Goal: Transaction & Acquisition: Purchase product/service

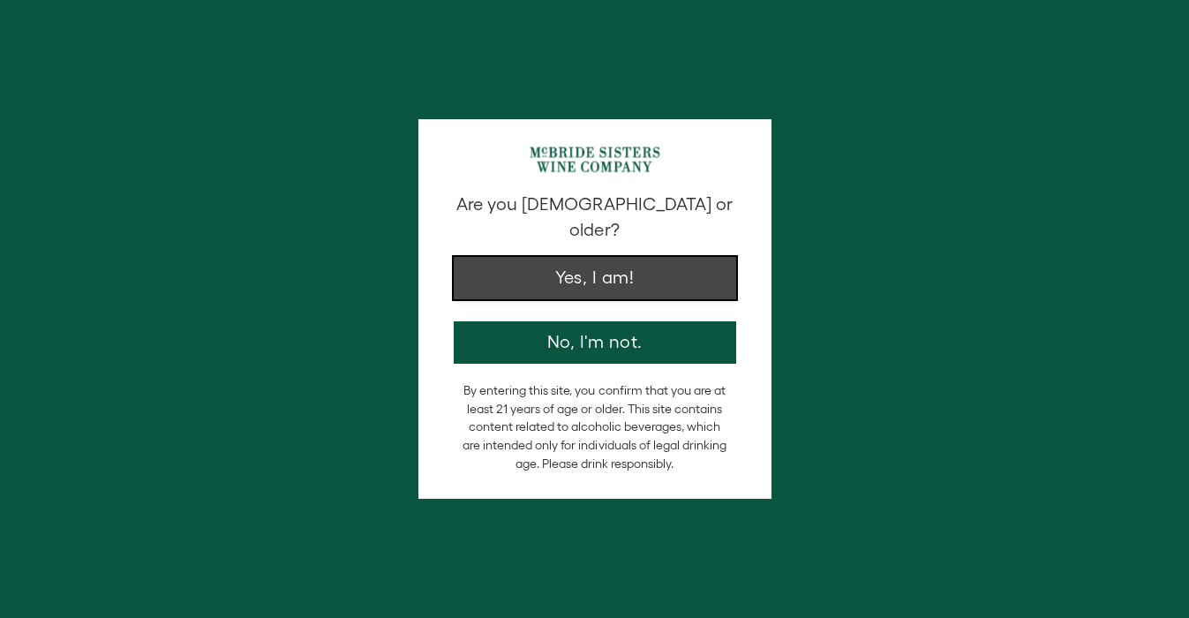
click at [630, 267] on button "Yes, I am!" at bounding box center [595, 278] width 282 height 42
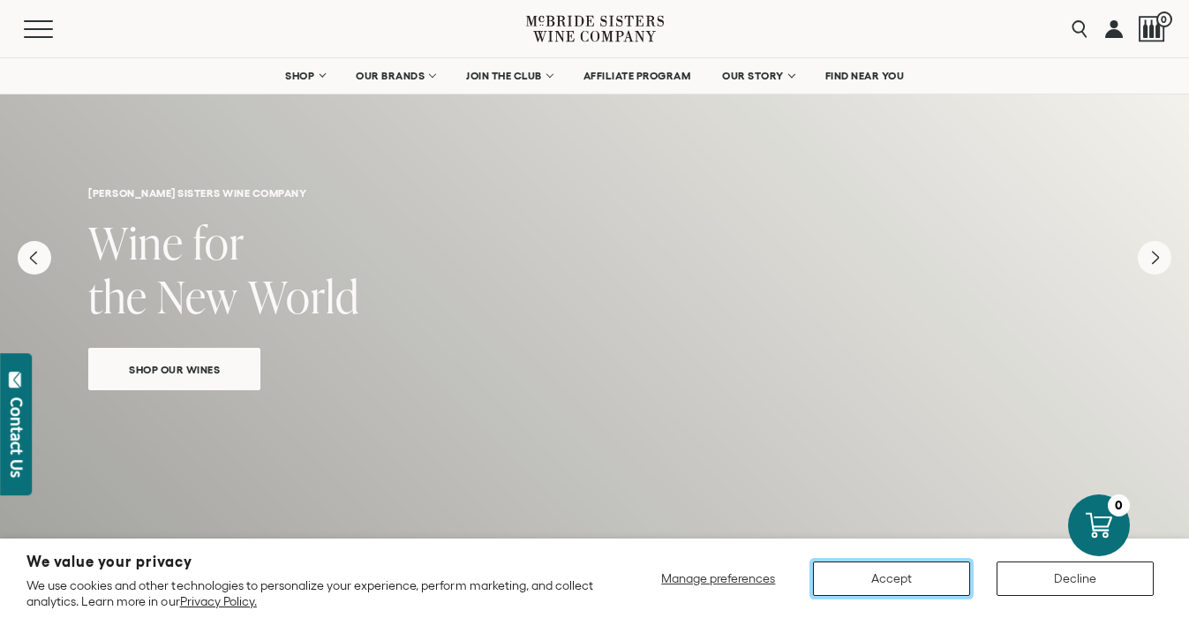
click at [931, 568] on button "Accept" at bounding box center [891, 578] width 157 height 34
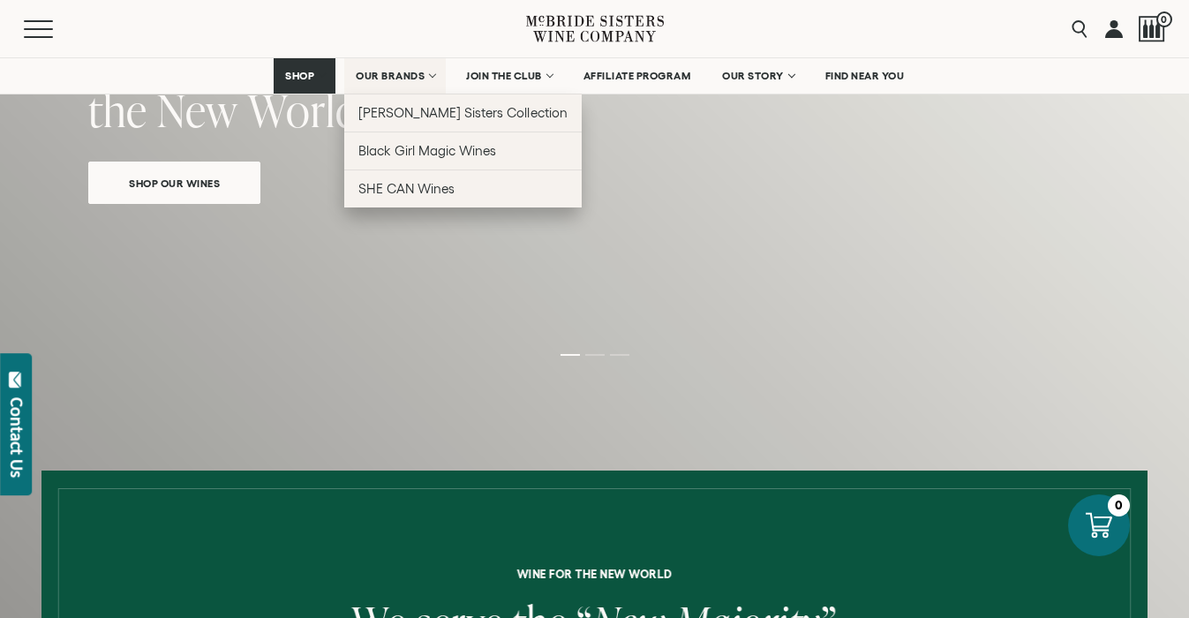
scroll to position [243, 0]
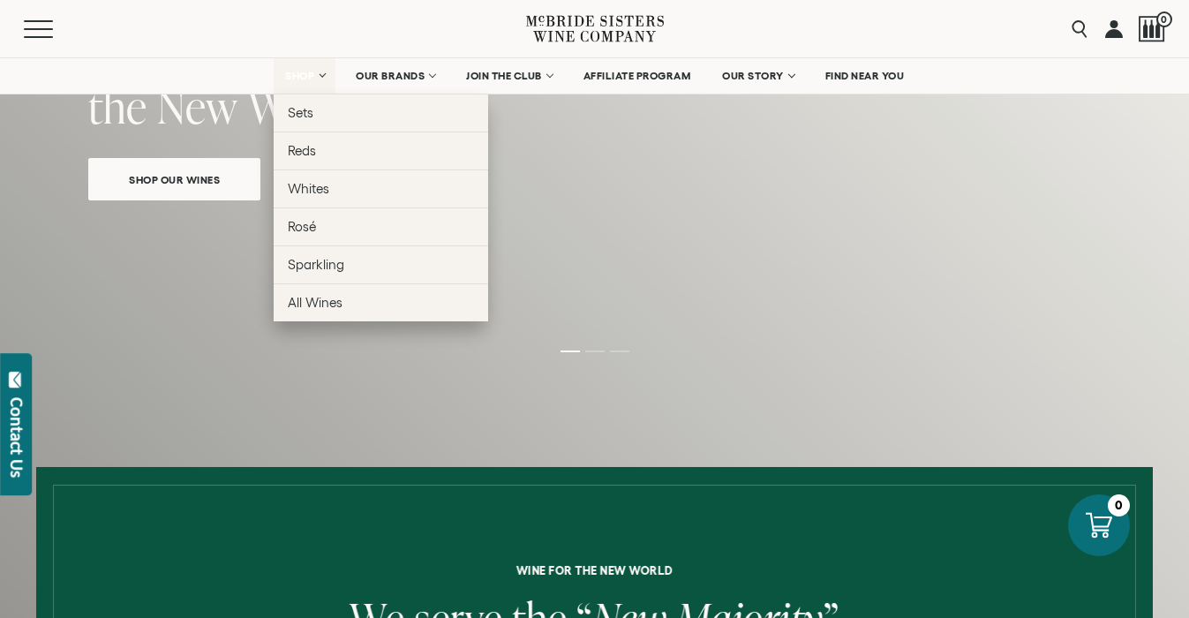
click at [306, 72] on span "SHOP" at bounding box center [300, 76] width 30 height 12
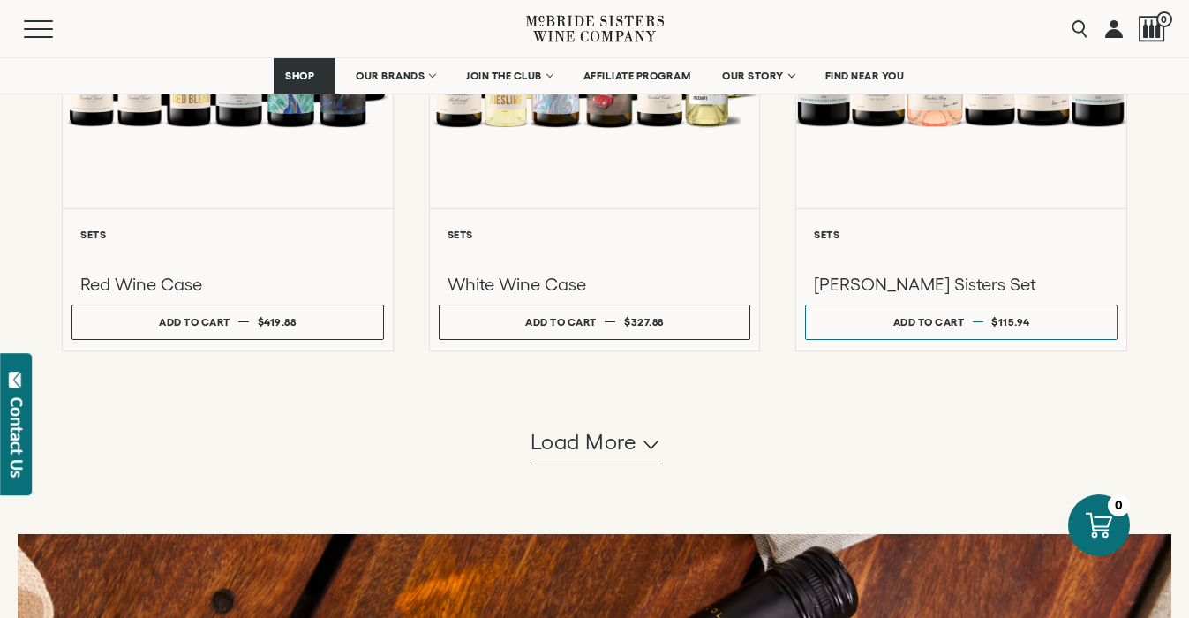
scroll to position [1614, 0]
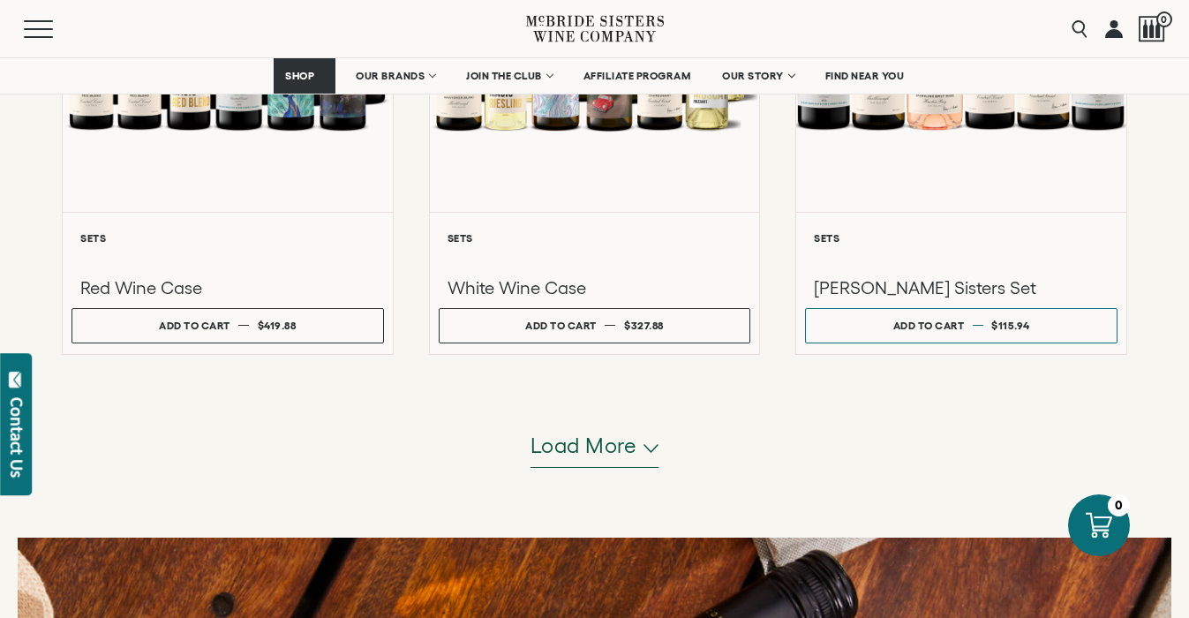
click at [576, 457] on span "Load more" at bounding box center [583, 446] width 107 height 30
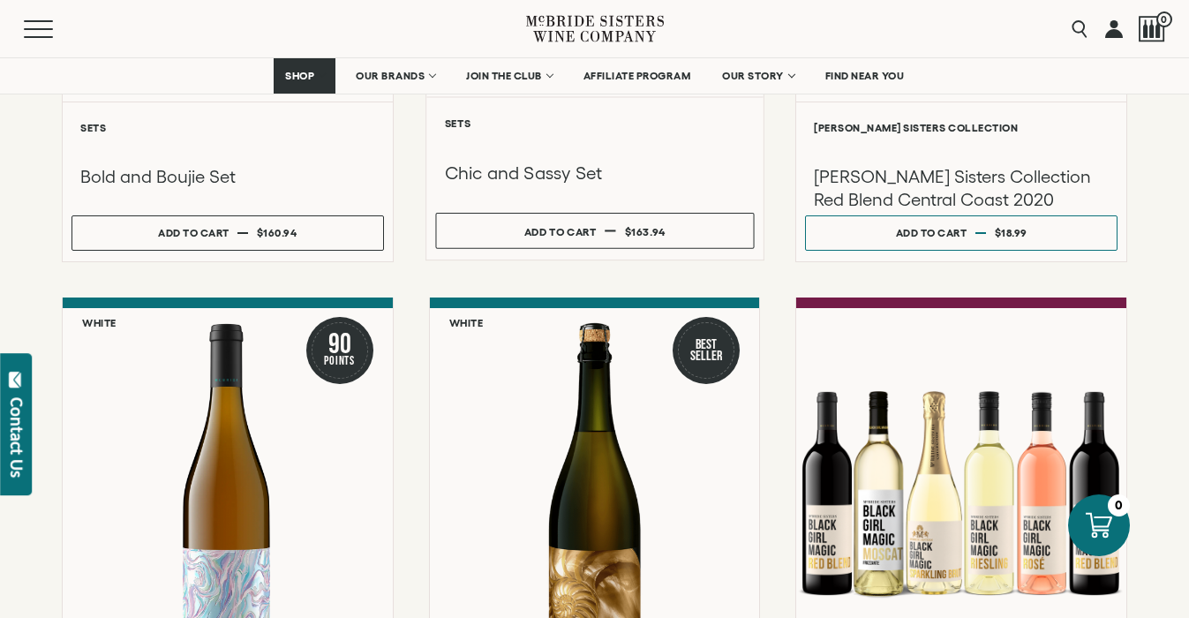
scroll to position [2884, 0]
